Goal: Information Seeking & Learning: Compare options

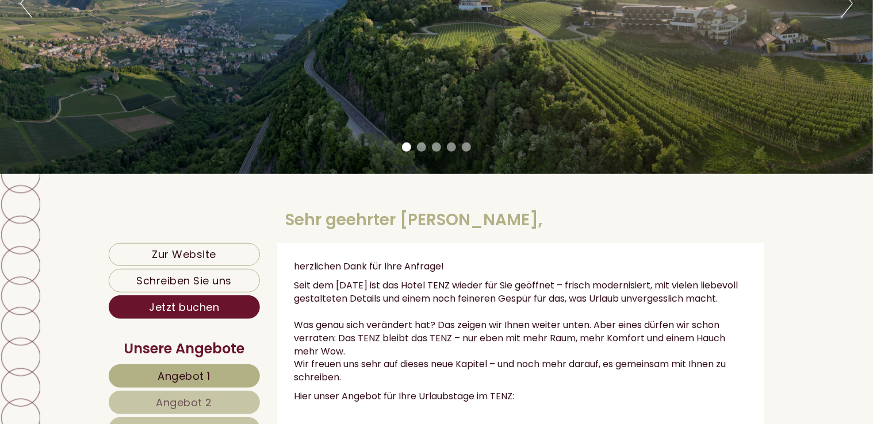
scroll to position [288, 0]
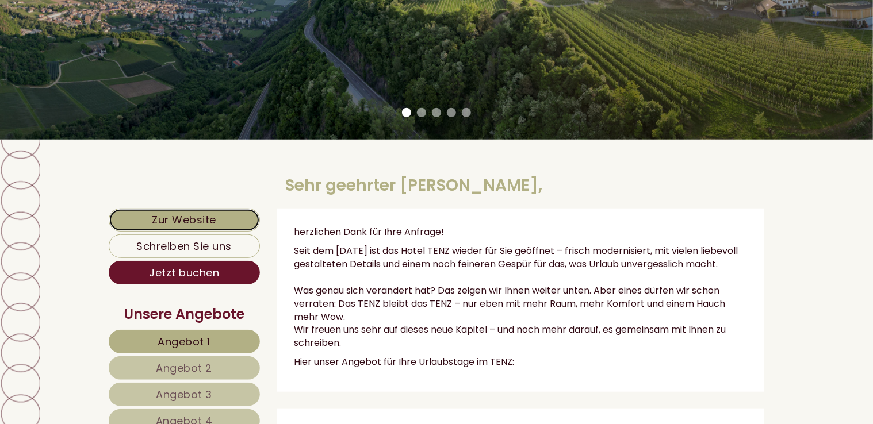
click at [211, 219] on link "Zur Website" at bounding box center [184, 220] width 151 height 23
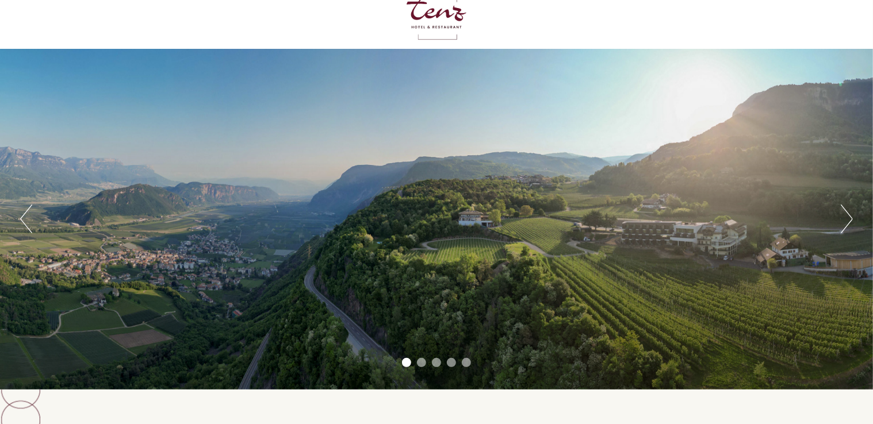
scroll to position [58, 0]
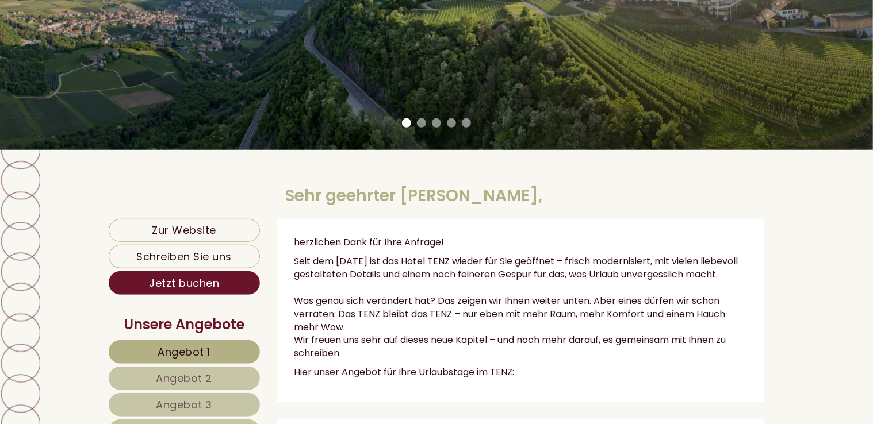
scroll to position [403, 0]
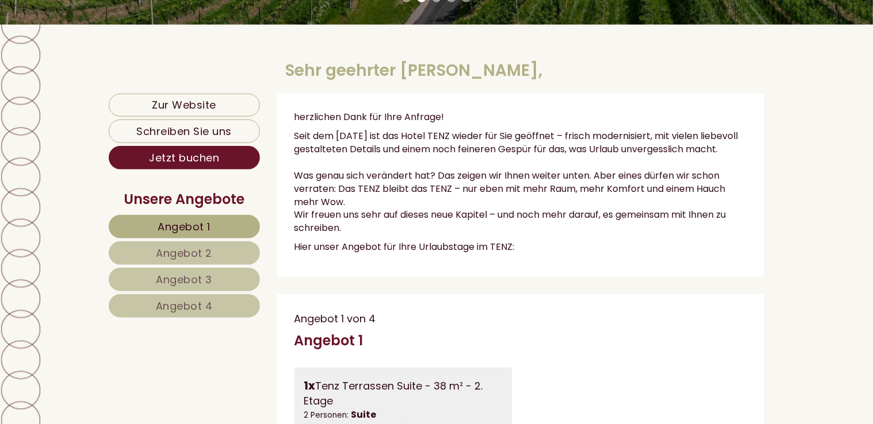
click at [192, 220] on span "Angebot 1" at bounding box center [184, 227] width 53 height 14
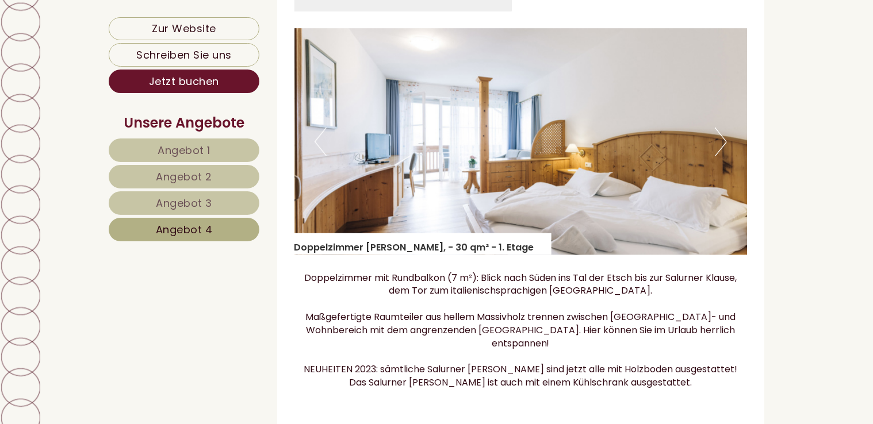
scroll to position [883, 0]
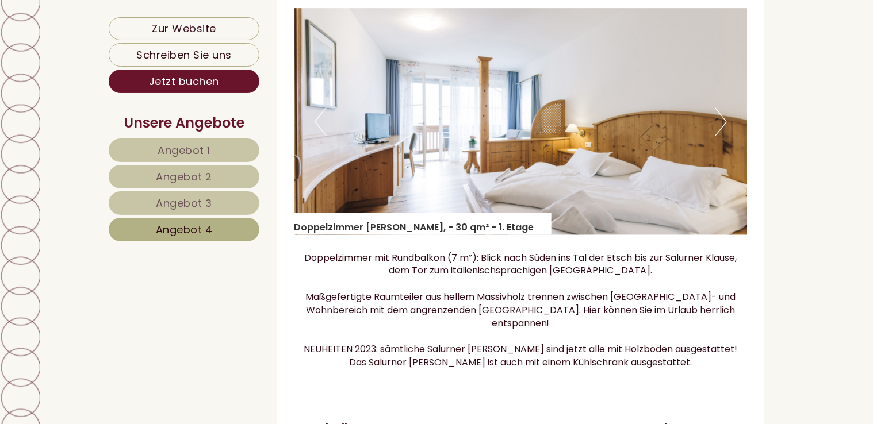
click at [217, 150] on link "Angebot 1" at bounding box center [184, 151] width 151 height 24
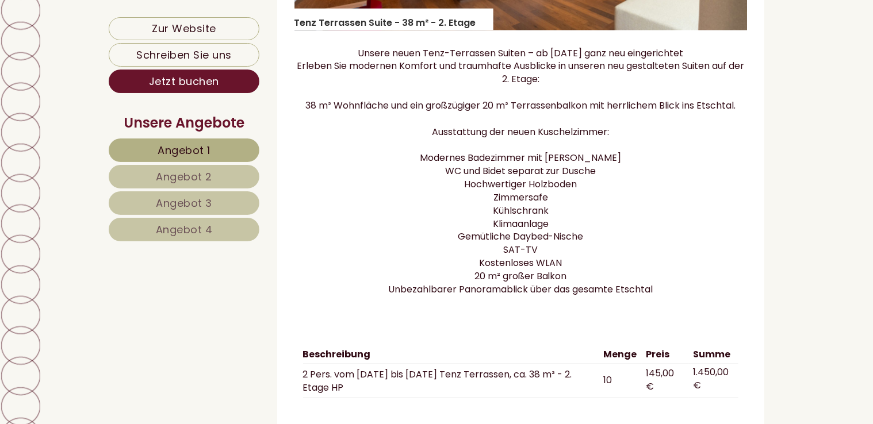
scroll to position [1170, 0]
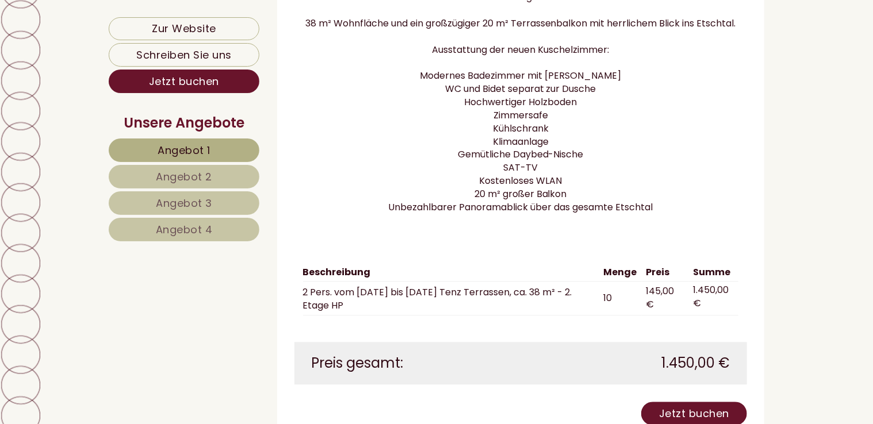
click at [231, 174] on link "Angebot 2" at bounding box center [184, 177] width 151 height 24
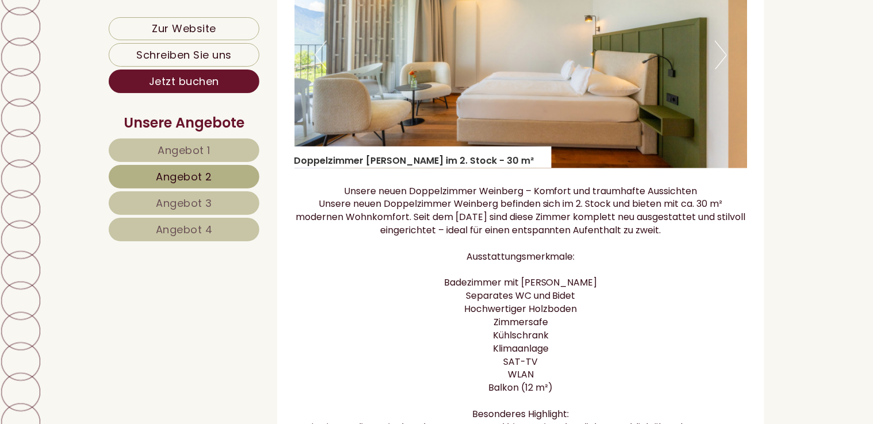
scroll to position [883, 0]
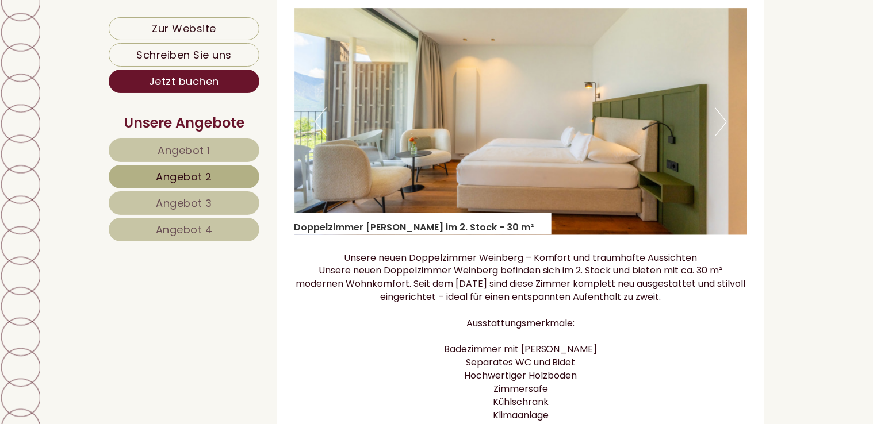
click at [248, 197] on link "Angebot 3" at bounding box center [184, 204] width 151 height 24
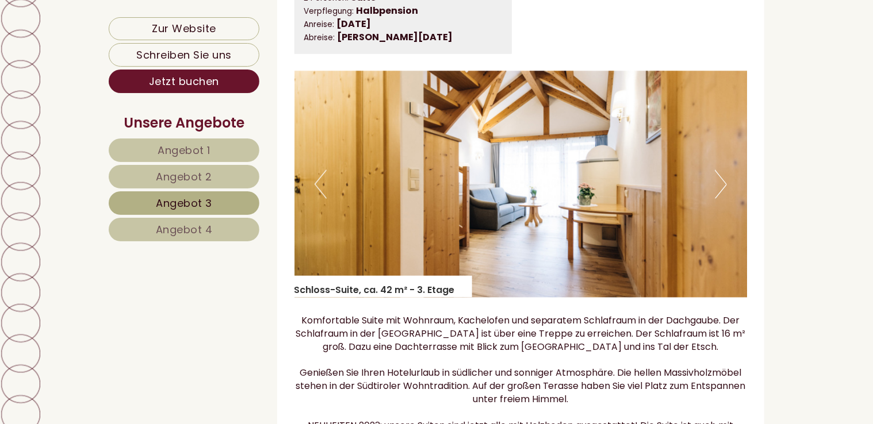
scroll to position [710, 0]
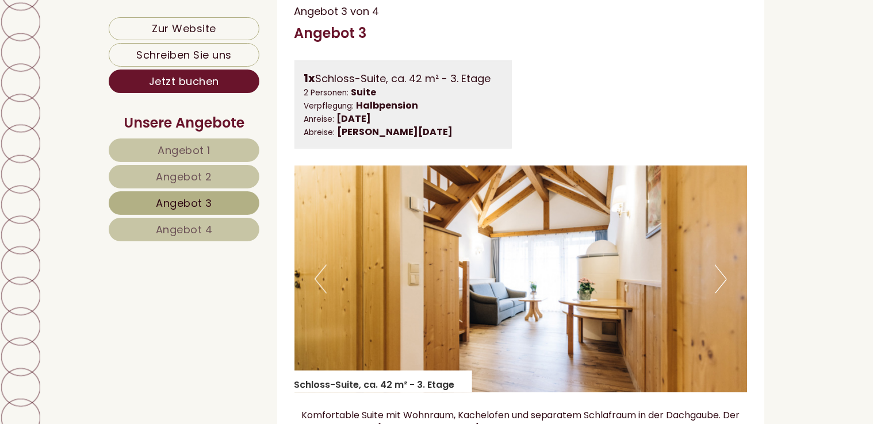
click at [319, 292] on button "Previous" at bounding box center [321, 279] width 12 height 29
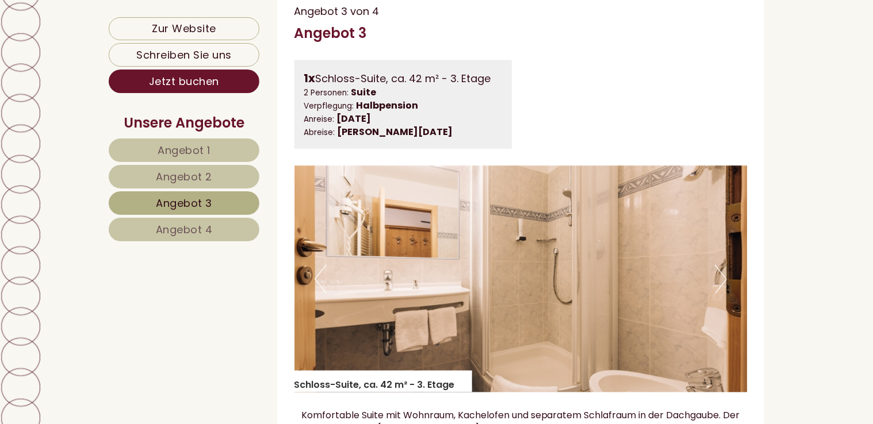
click at [319, 292] on button "Previous" at bounding box center [321, 279] width 12 height 29
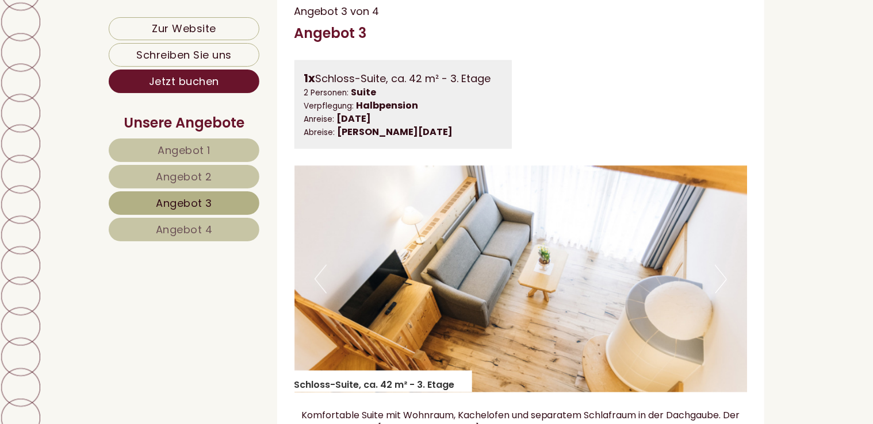
click at [319, 292] on button "Previous" at bounding box center [321, 279] width 12 height 29
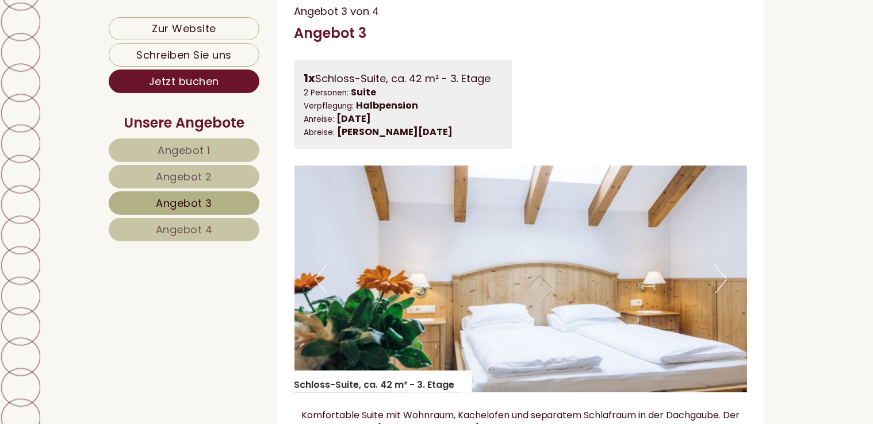
click at [319, 292] on button "Previous" at bounding box center [321, 279] width 12 height 29
